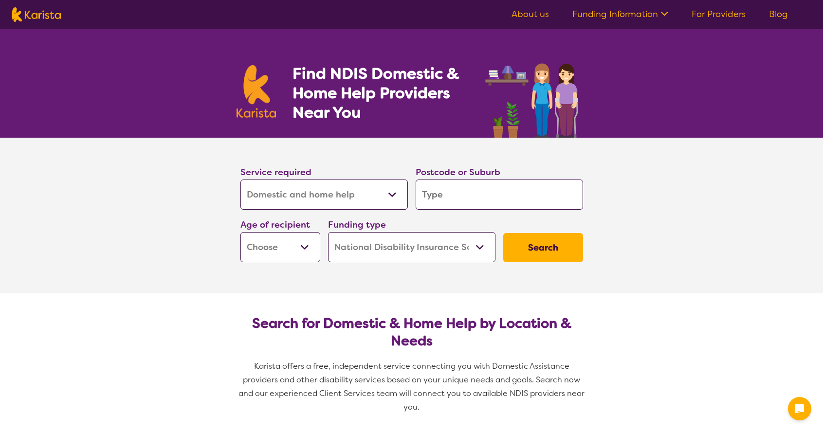
select select "Domestic and home help"
select select "NDIS"
select select "Domestic and home help"
select select "NDIS"
click at [396, 198] on select "Allied Health Assistant Assessment ([MEDICAL_DATA] or [MEDICAL_DATA]) Behaviour…" at bounding box center [323, 195] width 167 height 30
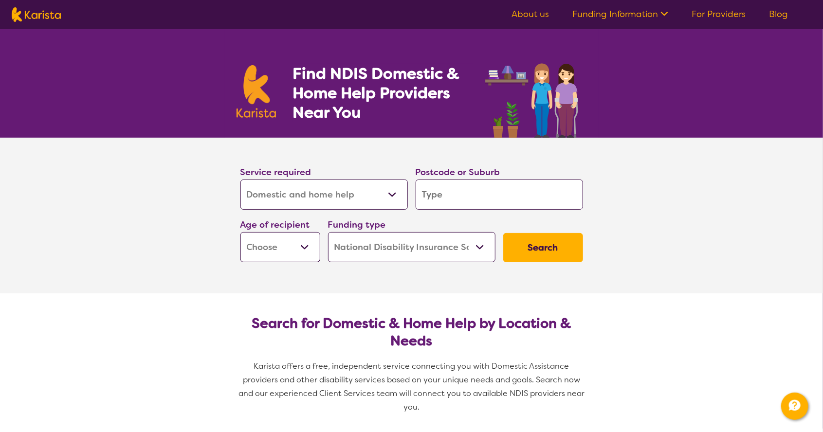
click at [464, 194] on input "search" at bounding box center [499, 195] width 167 height 30
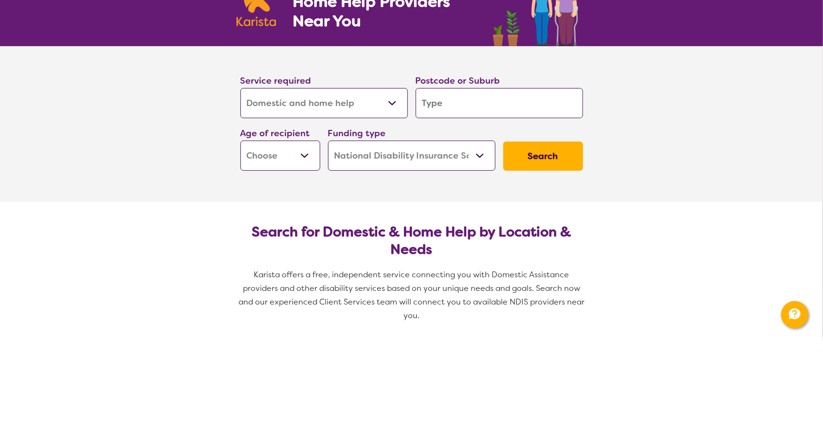
type input "W"
type input "Wa"
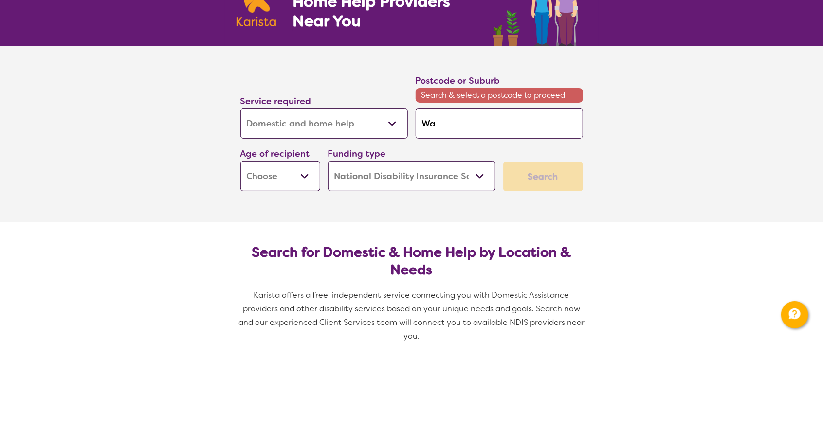
type input "Wad"
type input "Wada"
click at [451, 243] on em "lba 2259" at bounding box center [460, 242] width 33 height 10
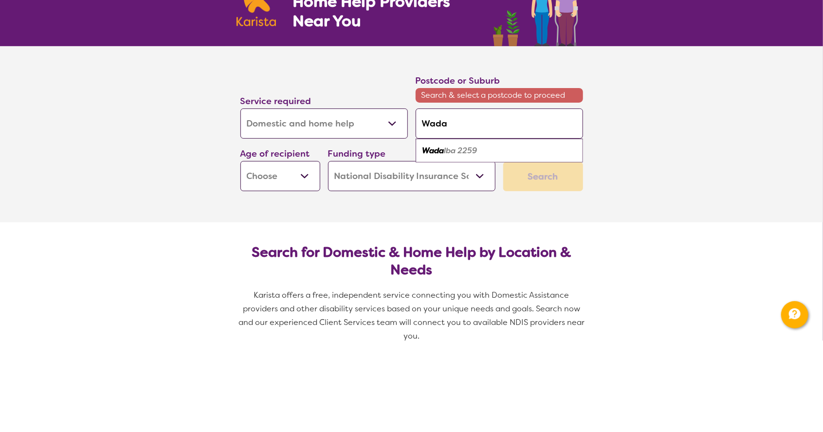
type input "2259"
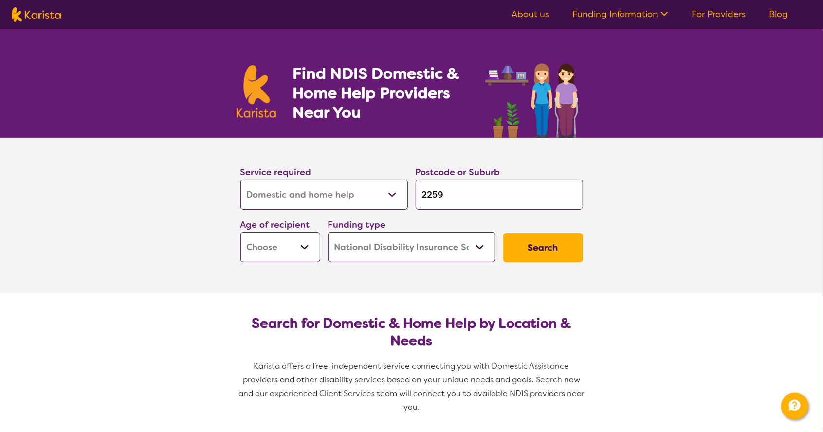
click at [311, 253] on select "Early Childhood - 0 to 9 Child - 10 to 11 Adolescent - 12 to 17 Adult - 18 to 6…" at bounding box center [280, 247] width 80 height 30
select select "AD"
click at [546, 252] on button "Search" at bounding box center [543, 247] width 80 height 29
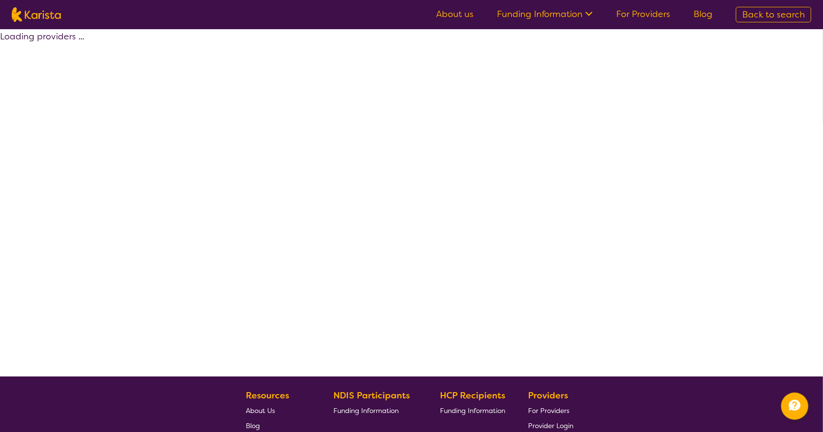
select select "Domestic and home help"
select select "AD"
select select "NDIS"
